Goal: Task Accomplishment & Management: Manage account settings

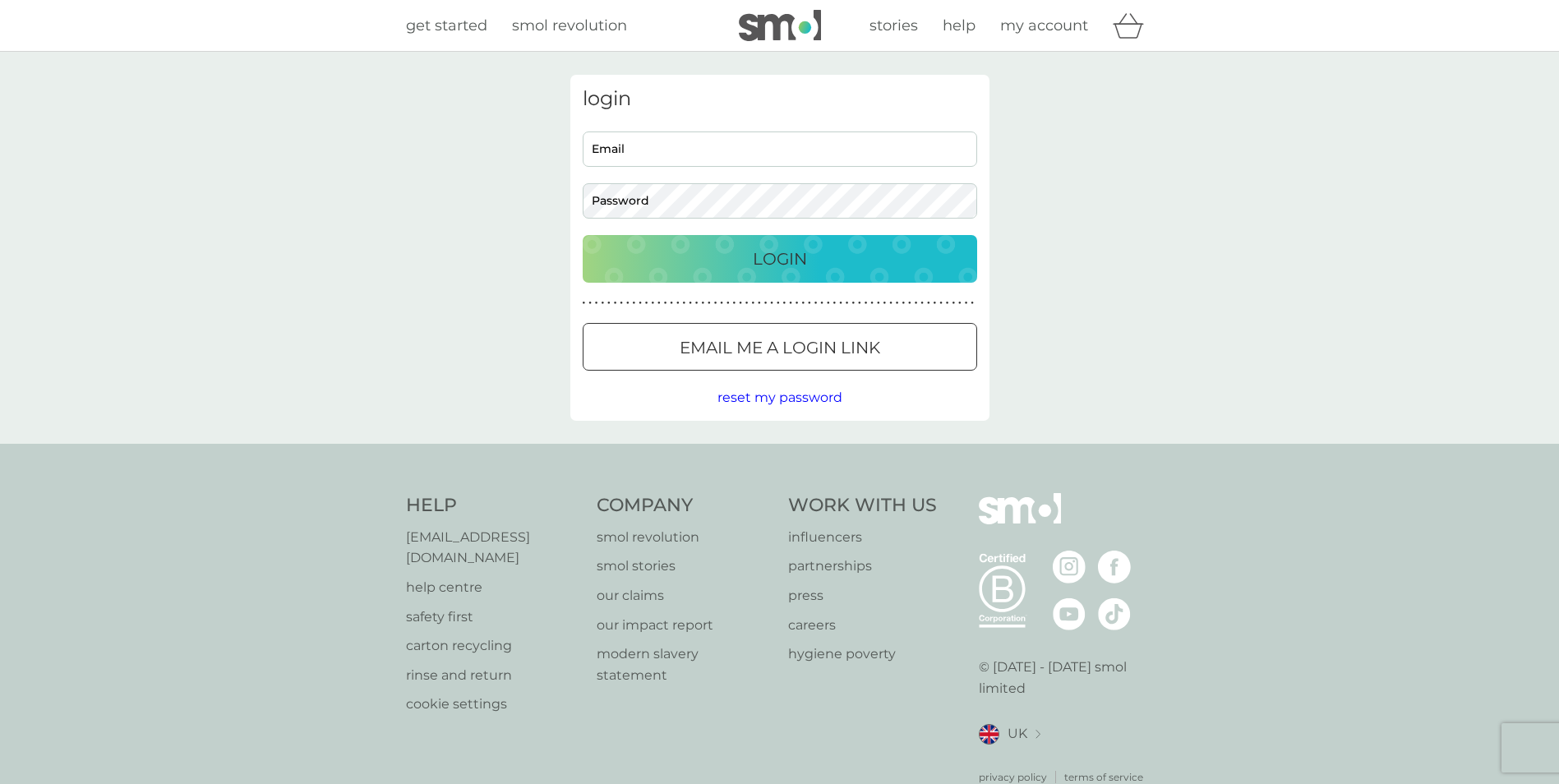
drag, startPoint x: 614, startPoint y: 145, endPoint x: 632, endPoint y: 157, distance: 21.6
click at [614, 145] on input "Email" at bounding box center [780, 149] width 394 height 36
type input "[EMAIL_ADDRESS][DOMAIN_NAME]"
click at [582, 235] on button "Login" at bounding box center [780, 259] width 394 height 48
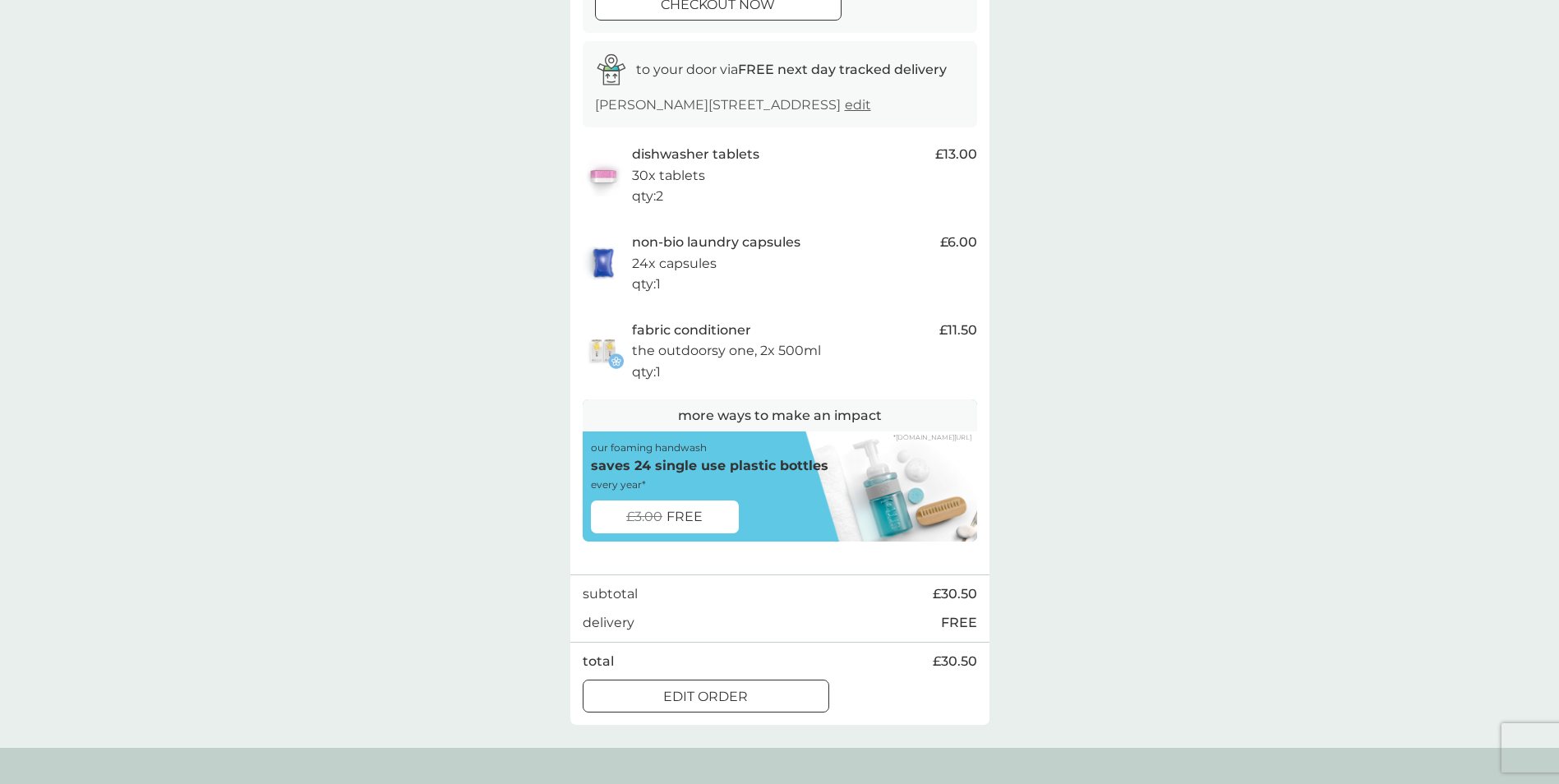
scroll to position [247, 0]
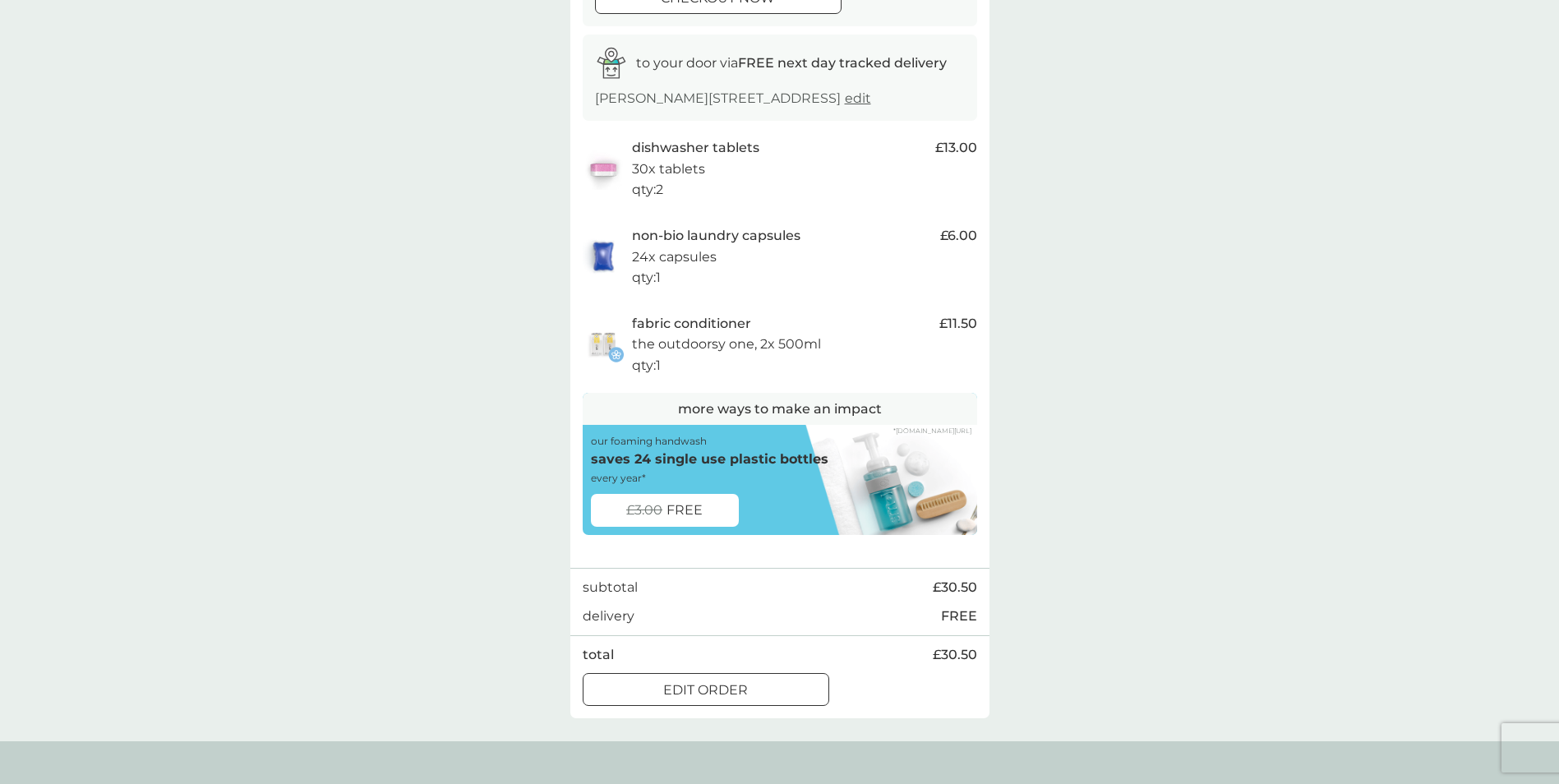
click at [733, 700] on p "edit order" at bounding box center [705, 690] width 84 height 21
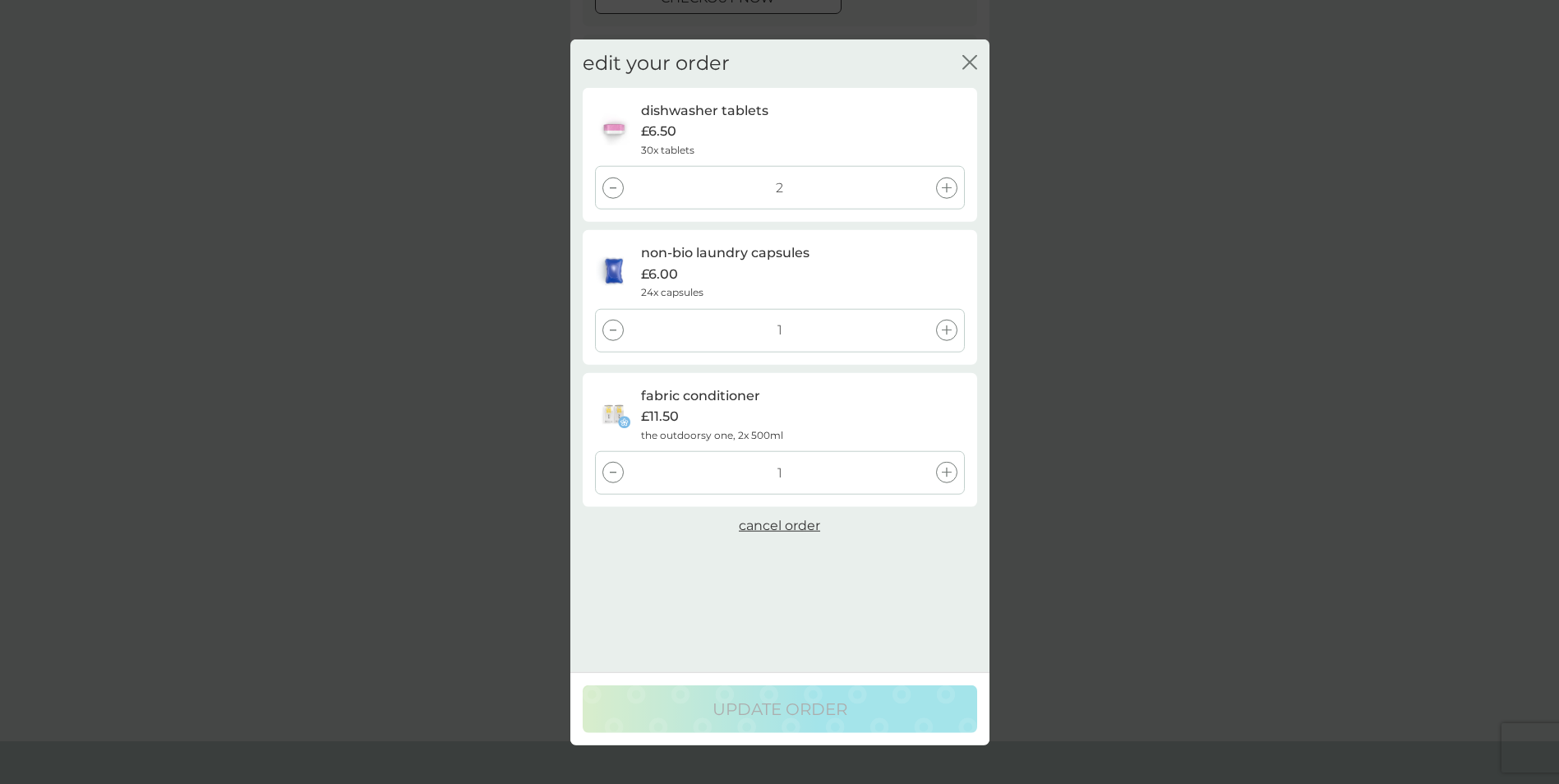
click at [784, 527] on span "cancel order" at bounding box center [780, 525] width 82 height 16
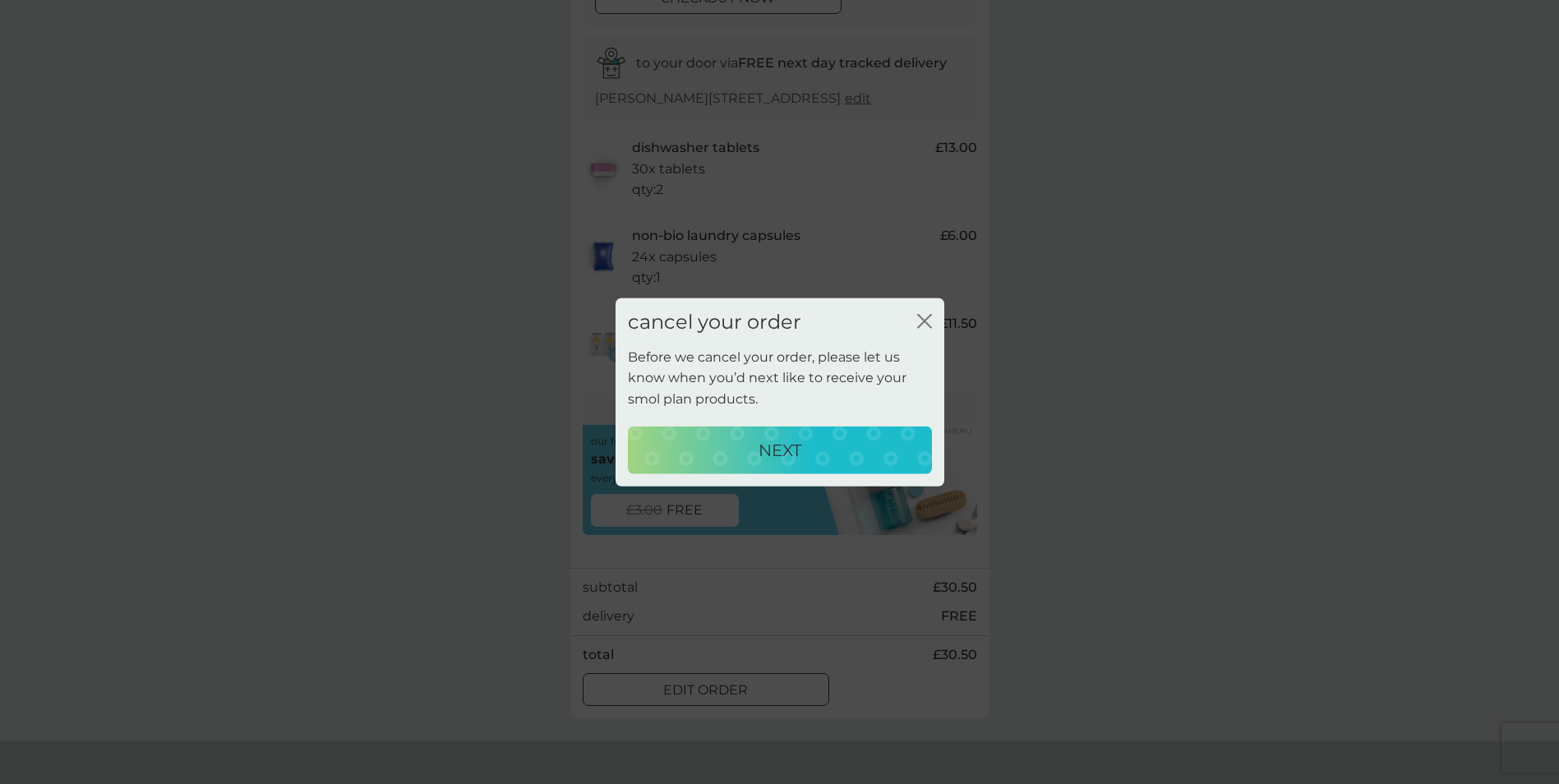
click at [787, 447] on p "NEXT" at bounding box center [780, 449] width 43 height 27
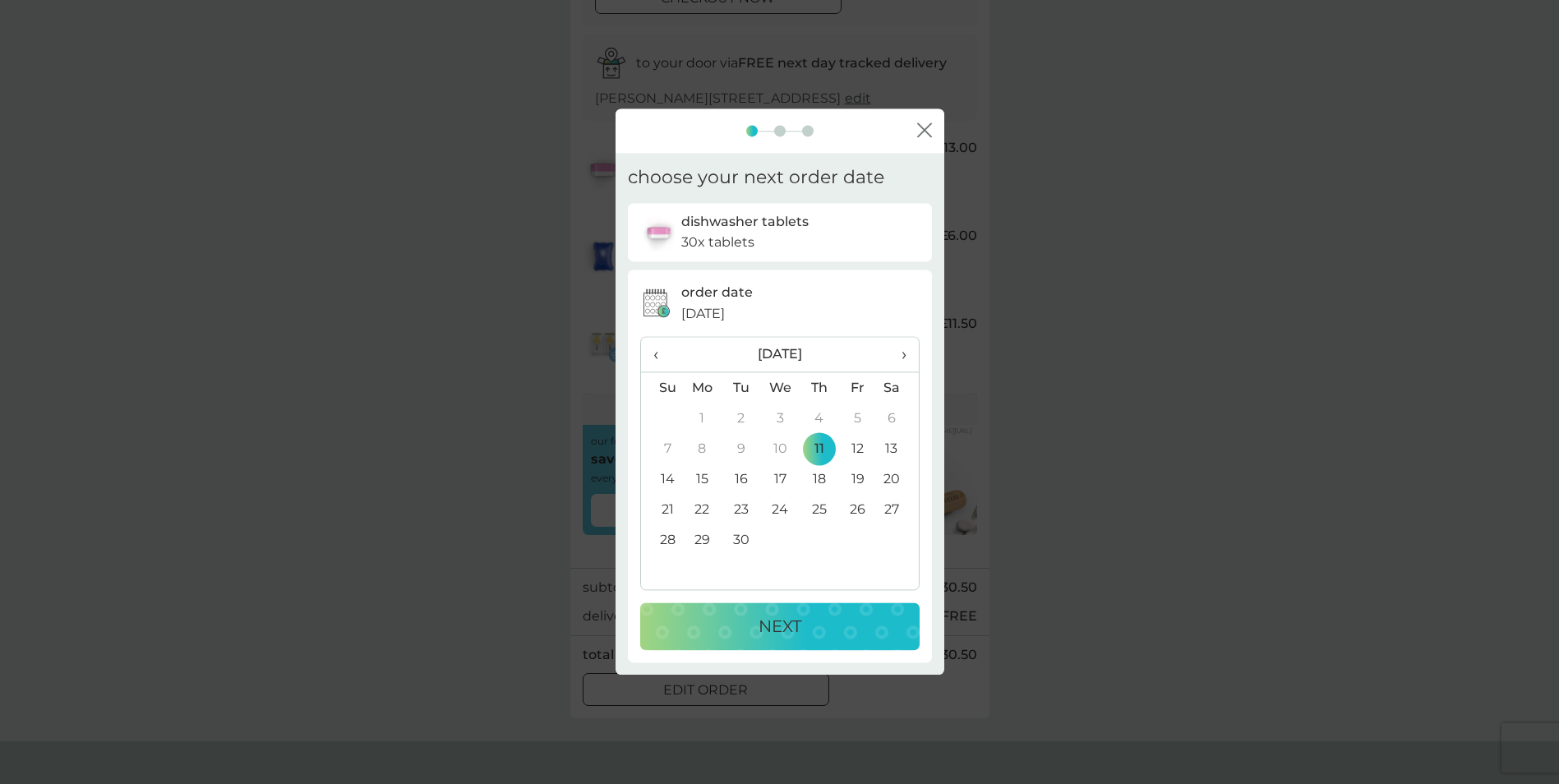
click at [822, 511] on td "25" at bounding box center [819, 510] width 39 height 30
click at [796, 626] on p "NEXT" at bounding box center [780, 626] width 43 height 27
click at [772, 629] on p "NEXT" at bounding box center [780, 626] width 43 height 27
click at [791, 626] on p "NEXT" at bounding box center [780, 626] width 43 height 27
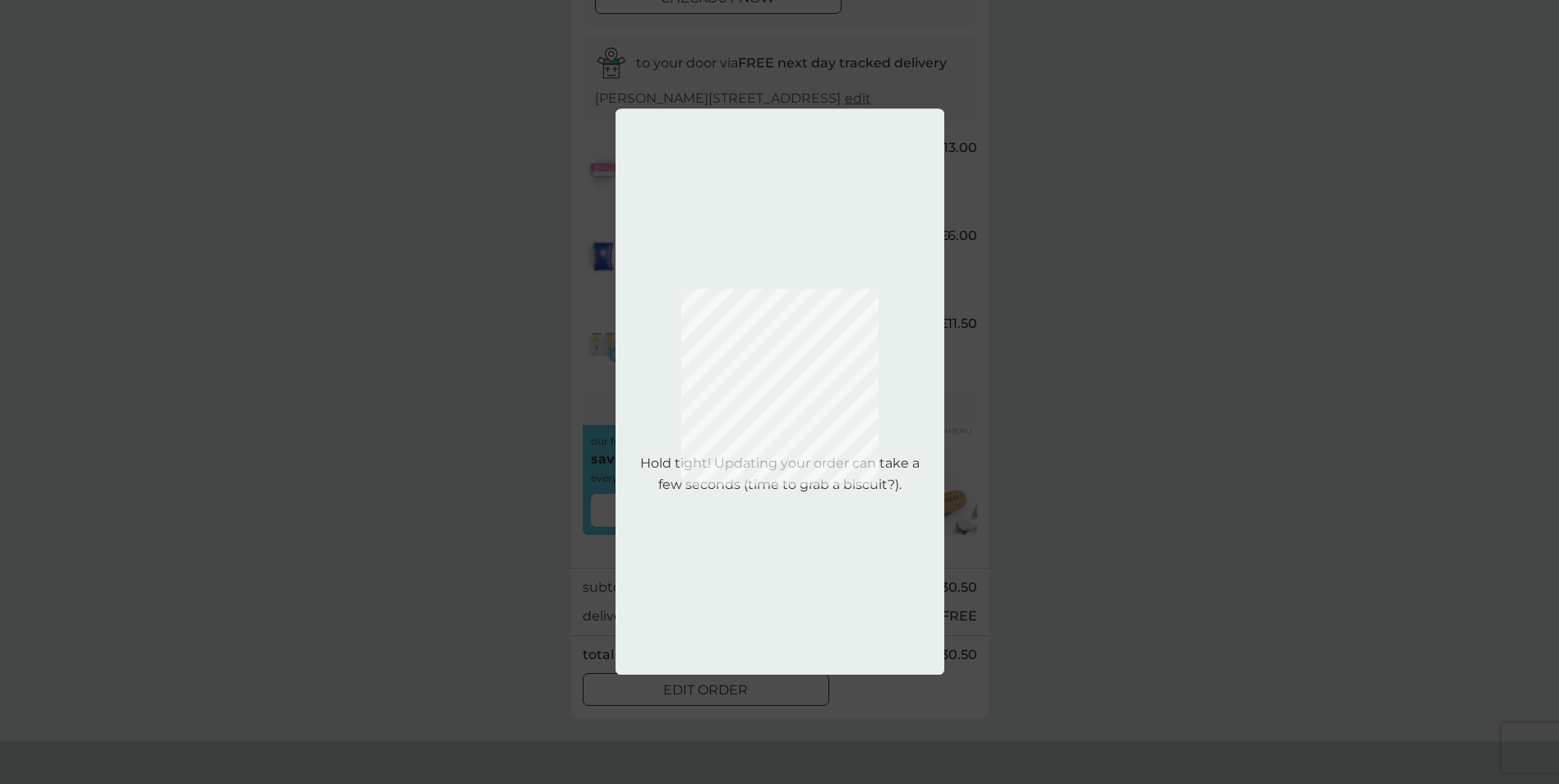
scroll to position [0, 0]
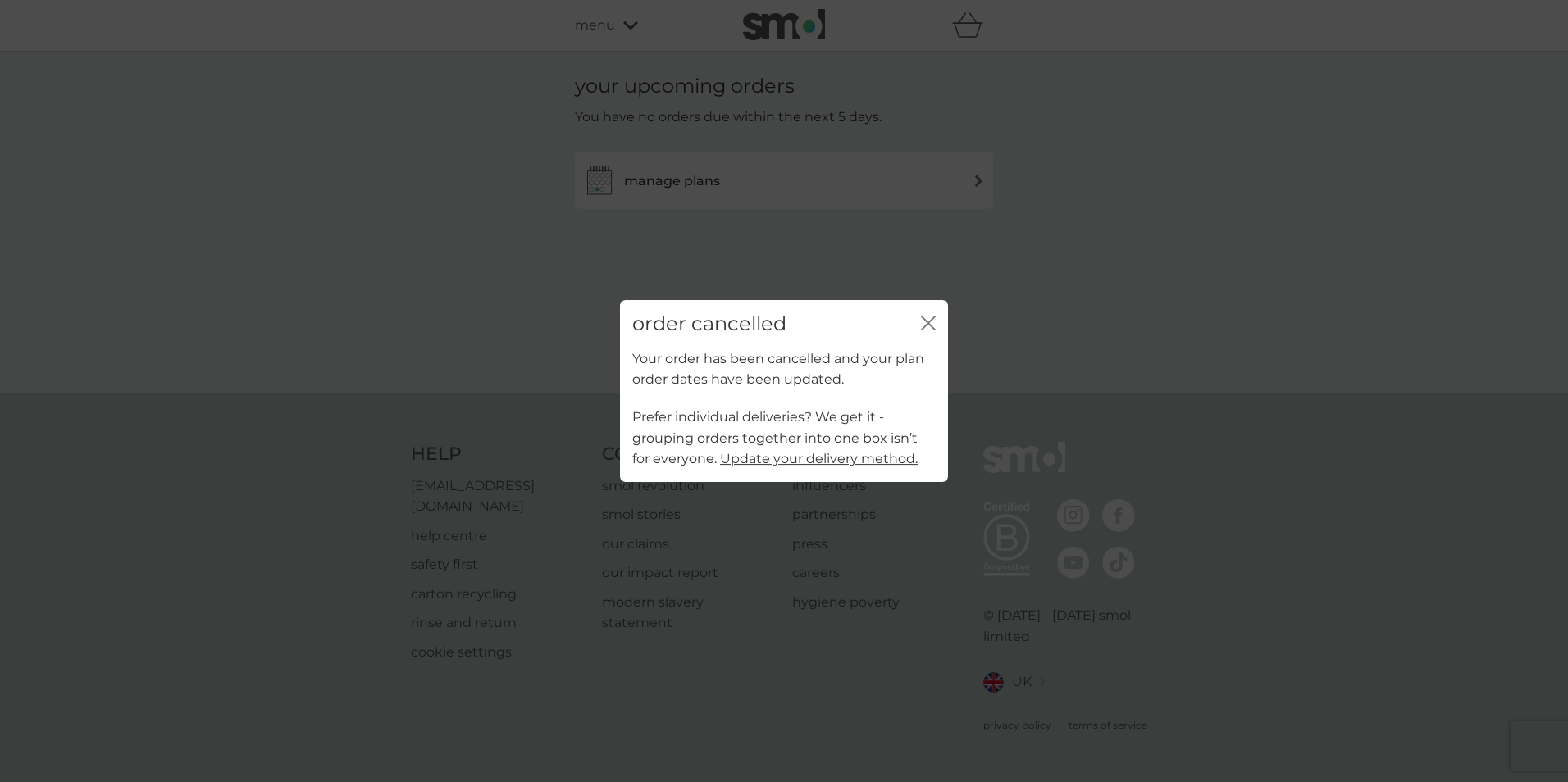
drag, startPoint x: 920, startPoint y: 328, endPoint x: 929, endPoint y: 328, distance: 9.0
click at [920, 328] on icon "close" at bounding box center [928, 323] width 15 height 15
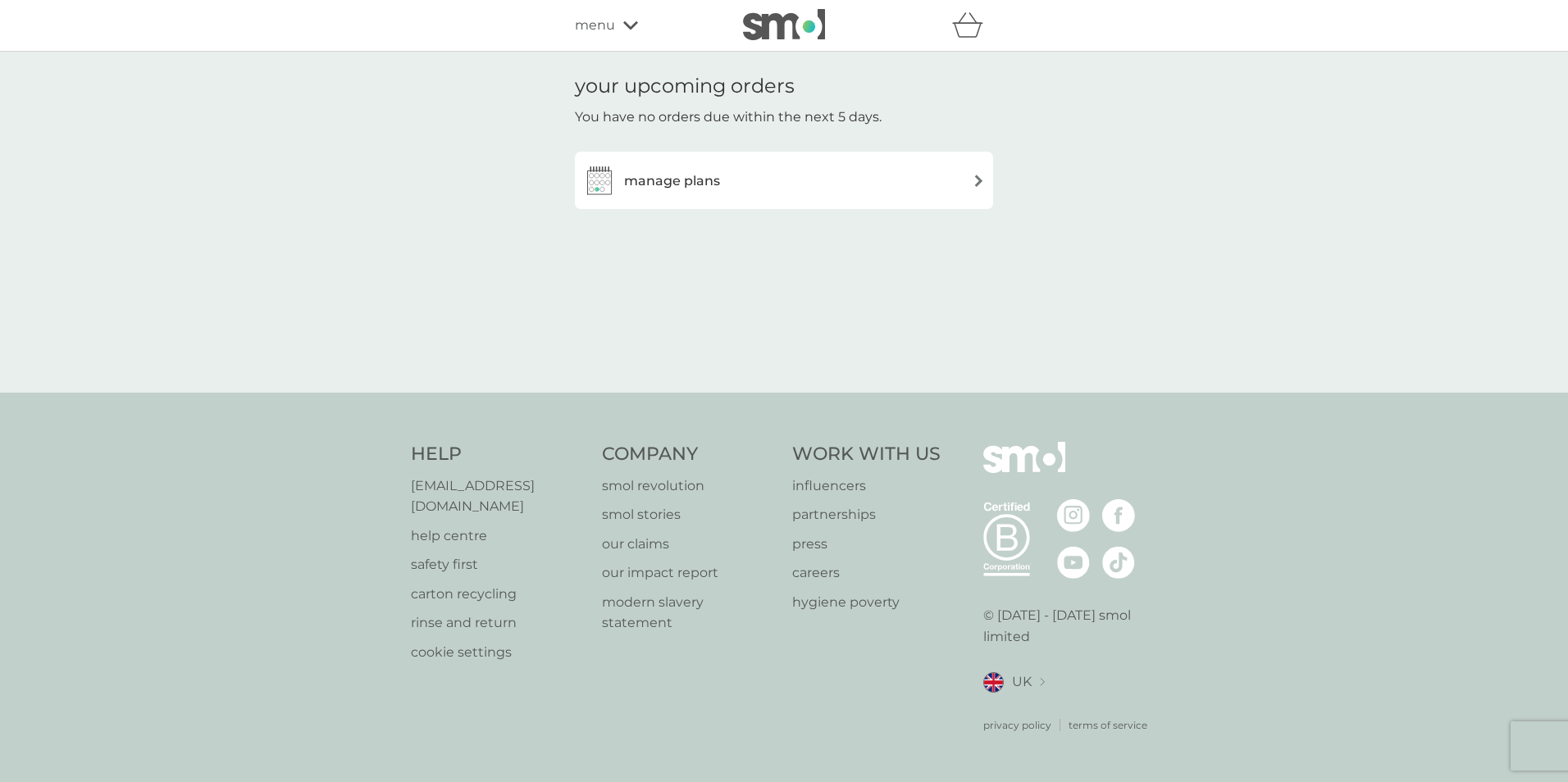
click at [920, 192] on div "manage plans" at bounding box center [783, 180] width 402 height 33
